Goal: Use online tool/utility: Utilize a website feature to perform a specific function

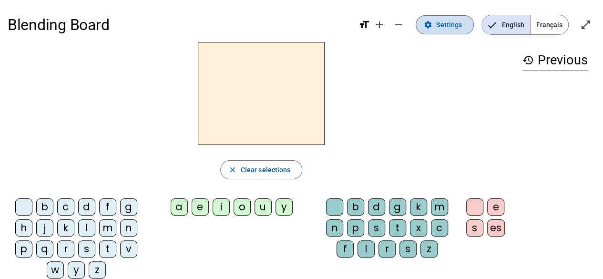
click at [438, 29] on span at bounding box center [444, 24] width 57 height 23
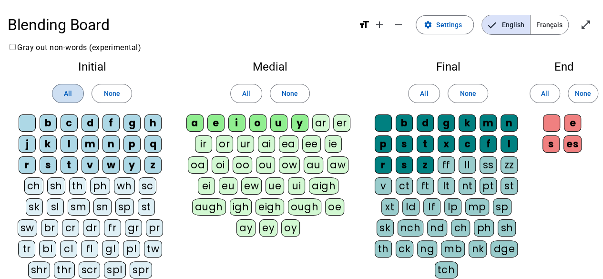
click at [58, 98] on span at bounding box center [67, 93] width 31 height 23
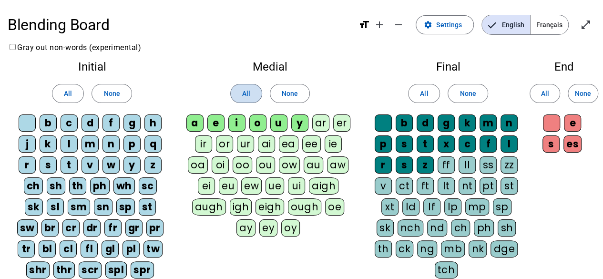
click at [236, 92] on span at bounding box center [246, 93] width 31 height 23
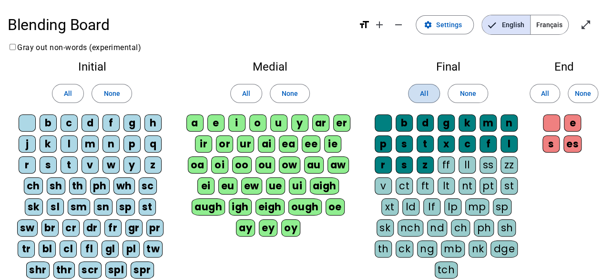
click at [430, 98] on span at bounding box center [424, 93] width 31 height 23
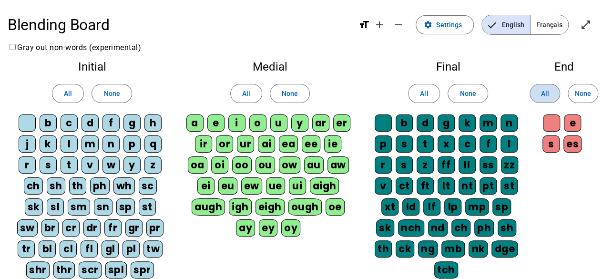
click at [543, 93] on span "All" at bounding box center [545, 93] width 8 height 11
click at [585, 23] on mat-icon "open_in_full" at bounding box center [585, 24] width 11 height 11
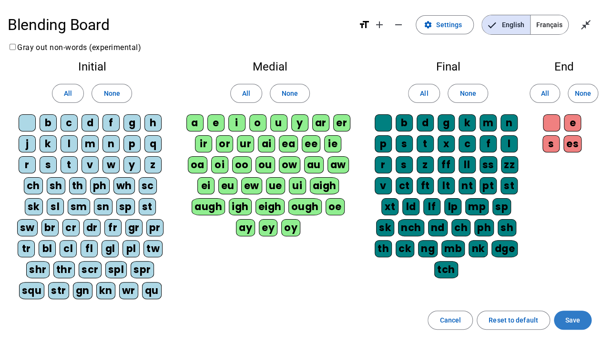
click at [581, 278] on span at bounding box center [573, 320] width 38 height 23
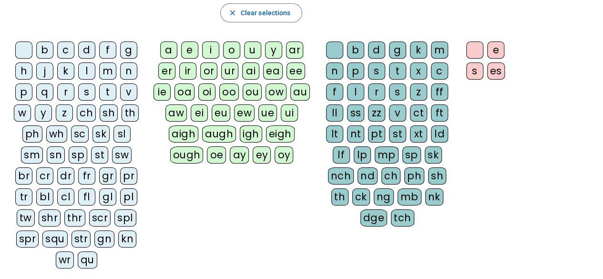
scroll to position [156, 0]
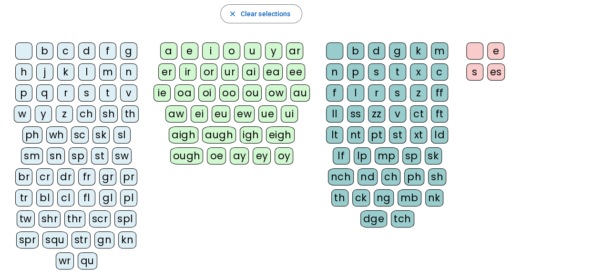
click at [78, 253] on div "qu" at bounding box center [88, 260] width 20 height 17
click at [214, 51] on div "i" at bounding box center [210, 50] width 17 height 17
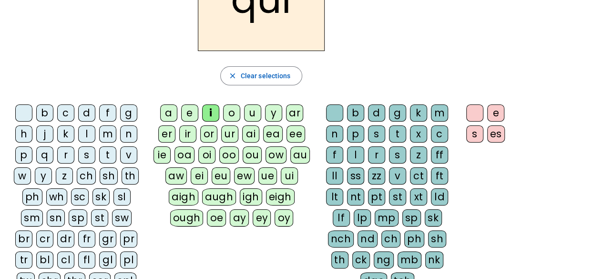
scroll to position [94, 0]
click at [91, 152] on div "s" at bounding box center [86, 154] width 17 height 17
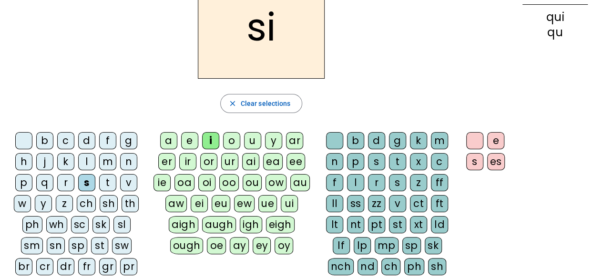
scroll to position [67, 0]
click at [127, 159] on div "n" at bounding box center [128, 161] width 17 height 17
click at [192, 136] on div "e" at bounding box center [189, 140] width 17 height 17
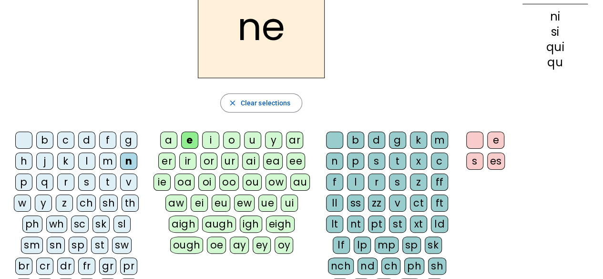
click at [86, 181] on div "s" at bounding box center [86, 182] width 17 height 17
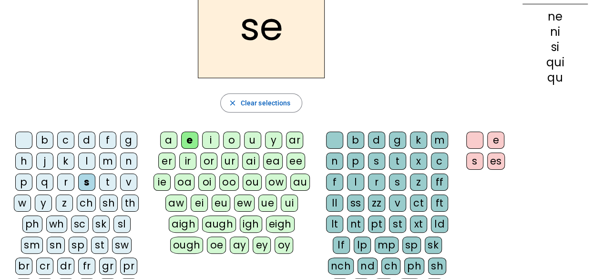
click at [109, 182] on div "t" at bounding box center [107, 182] width 17 height 17
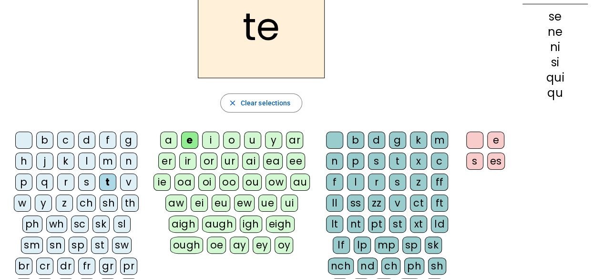
click at [84, 138] on div "d" at bounding box center [86, 140] width 17 height 17
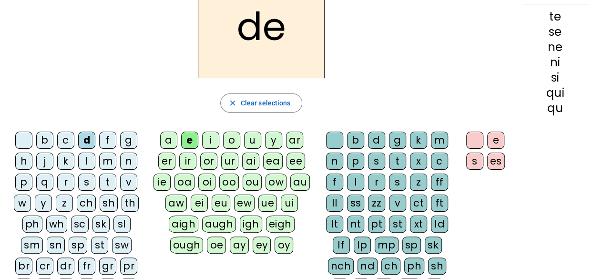
click at [253, 142] on div "u" at bounding box center [252, 140] width 17 height 17
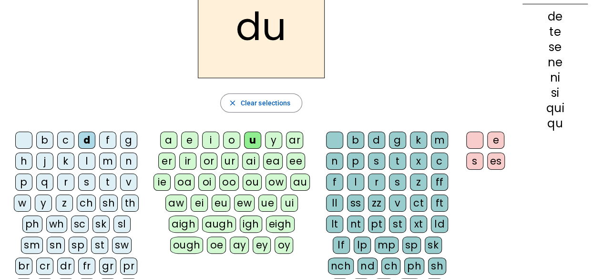
click at [83, 181] on div "s" at bounding box center [86, 182] width 17 height 17
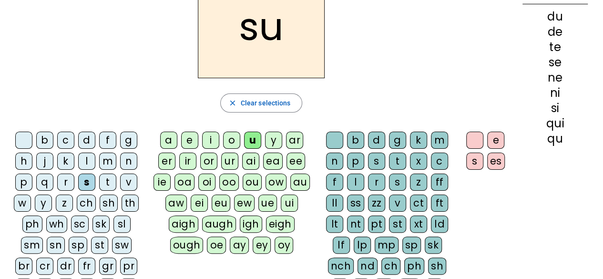
click at [86, 167] on div "l" at bounding box center [86, 161] width 17 height 17
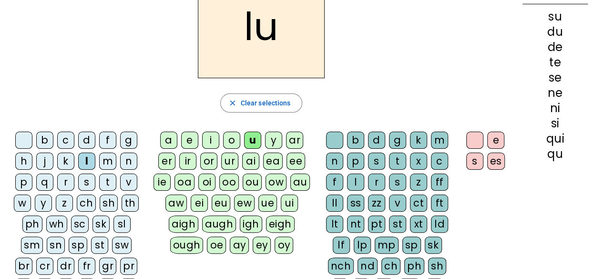
click at [105, 178] on div "t" at bounding box center [107, 182] width 17 height 17
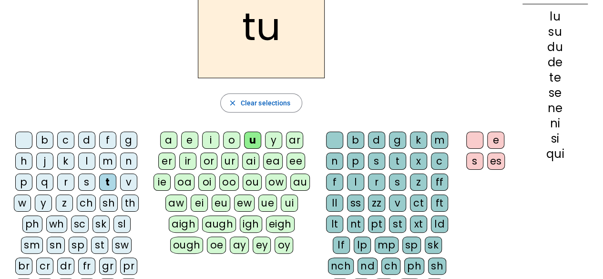
click at [169, 137] on div "a" at bounding box center [168, 140] width 17 height 17
